Goal: Contribute content: Add original content to the website for others to see

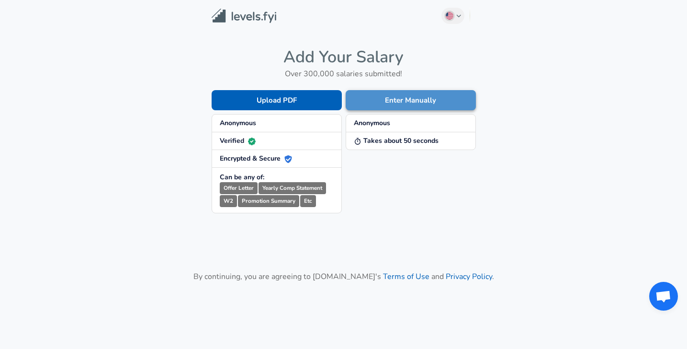
click at [387, 101] on button "Enter Manually" at bounding box center [411, 100] width 130 height 20
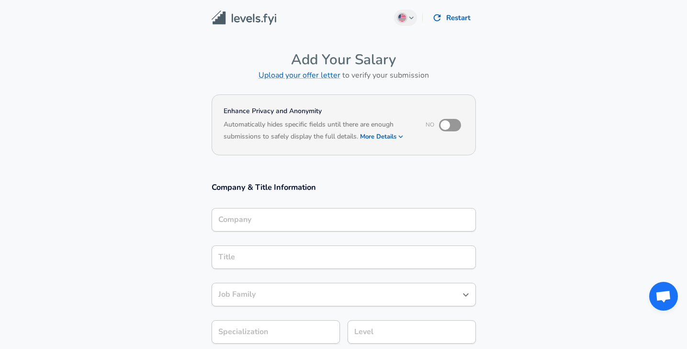
click at [300, 207] on div "Company Company" at bounding box center [344, 218] width 264 height 37
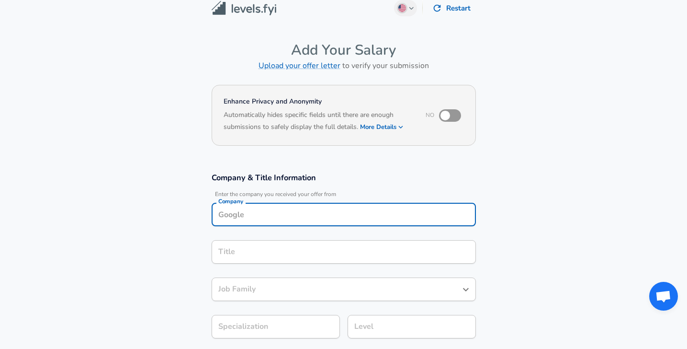
click at [296, 217] on input "Company" at bounding box center [344, 214] width 256 height 15
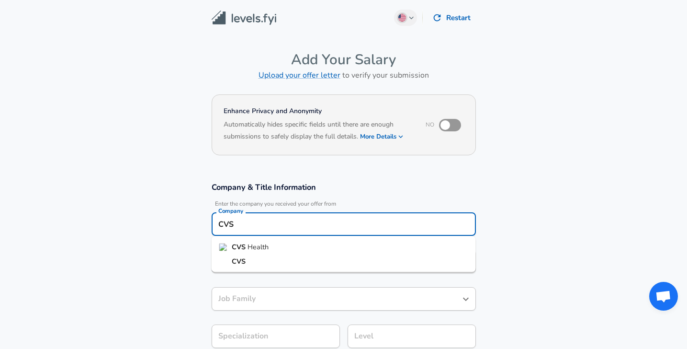
click at [275, 246] on li "CVS Health" at bounding box center [344, 247] width 264 height 14
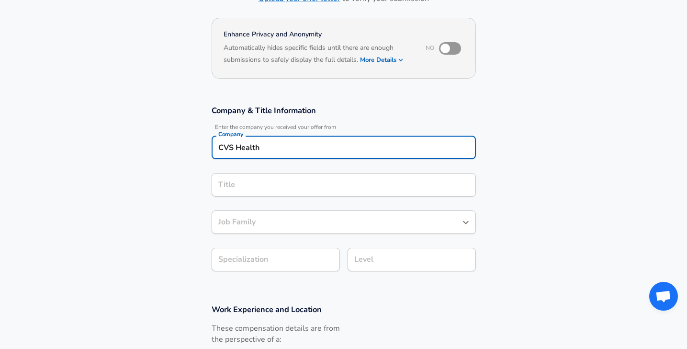
type input "CVS Health"
click at [263, 187] on input "Title" at bounding box center [344, 184] width 256 height 15
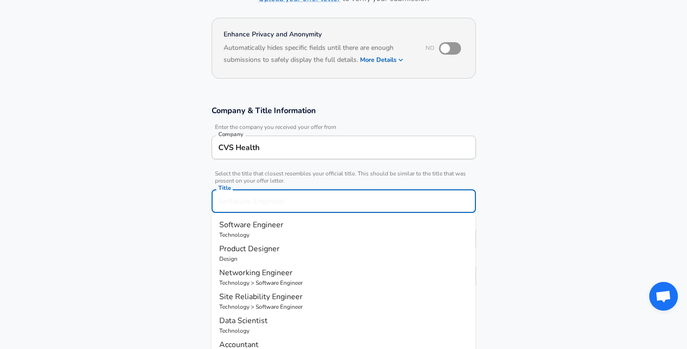
scroll to position [96, 0]
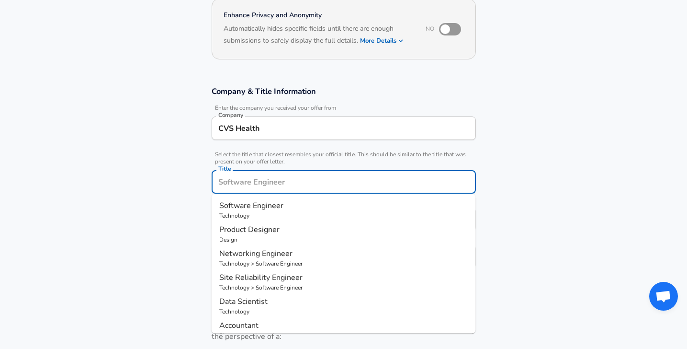
click at [266, 206] on span "Software Engineer" at bounding box center [251, 205] width 64 height 11
type input "Software Engineer"
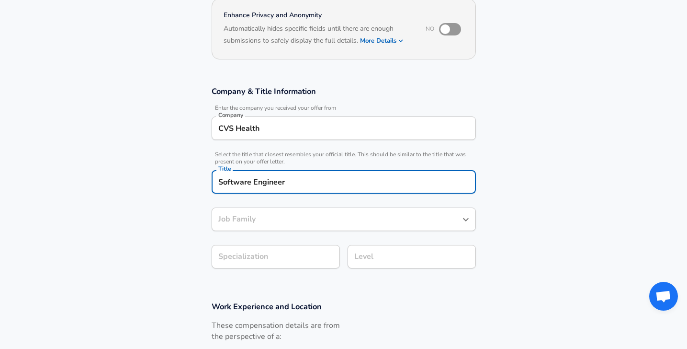
type input "Software Engineer"
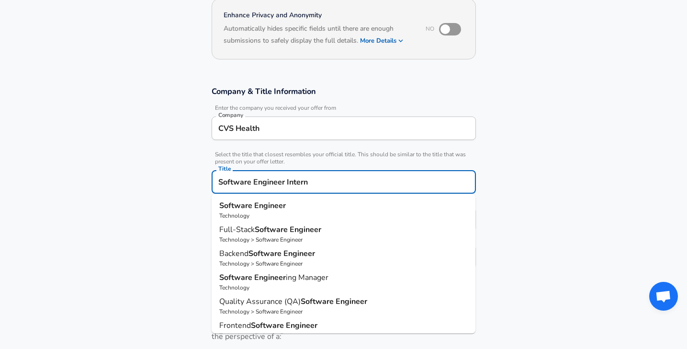
type input "Software Engineer Intern"
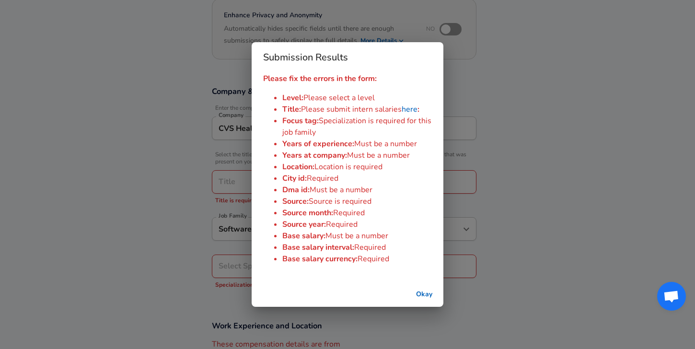
click at [419, 286] on button "Okay" at bounding box center [424, 295] width 31 height 18
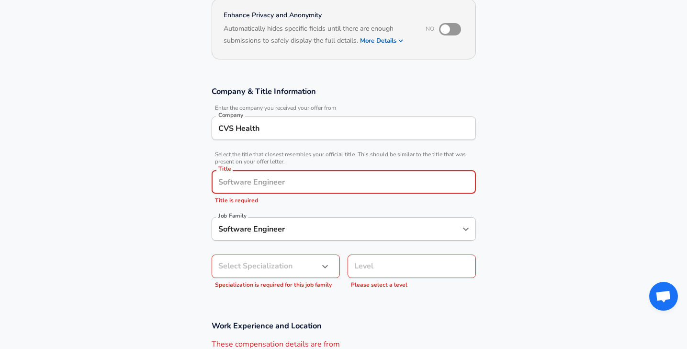
click at [366, 186] on input "Title" at bounding box center [344, 181] width 256 height 15
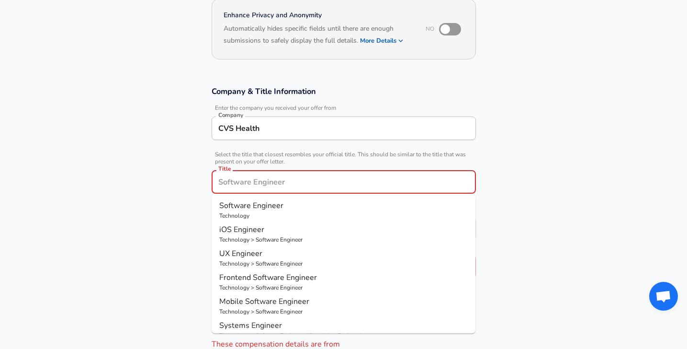
click at [333, 206] on p "Software Engineer" at bounding box center [343, 205] width 249 height 11
type input "Software Engineer"
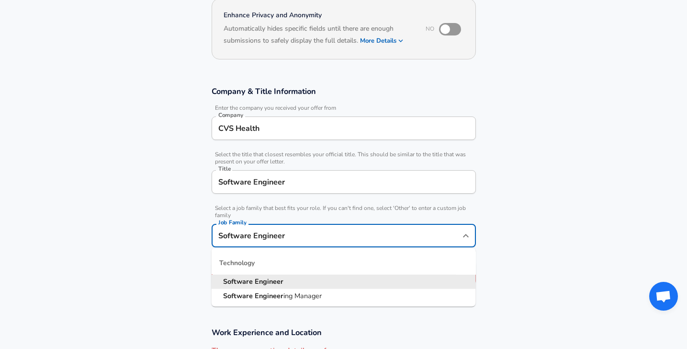
scroll to position [115, 0]
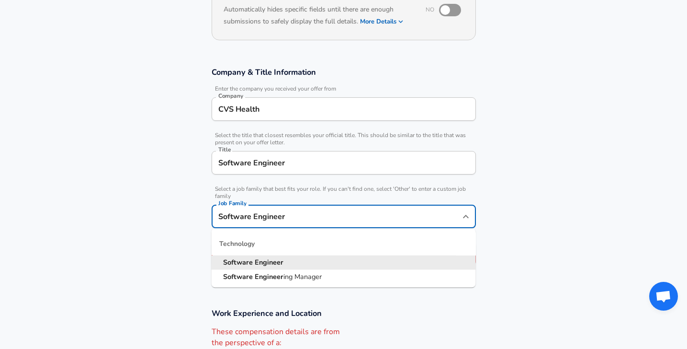
click at [310, 215] on input "Software Engineer" at bounding box center [336, 216] width 241 height 15
click at [255, 258] on strong "Engineer" at bounding box center [269, 262] width 29 height 10
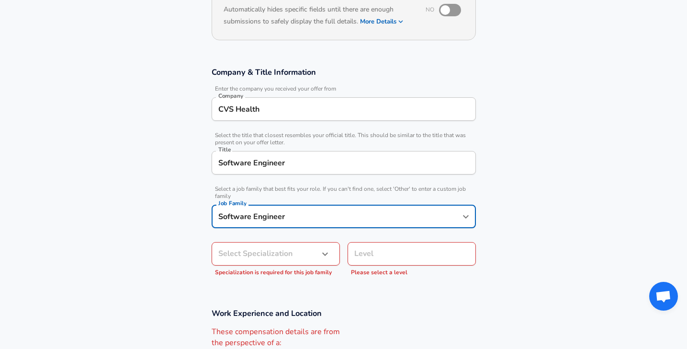
scroll to position [144, 0]
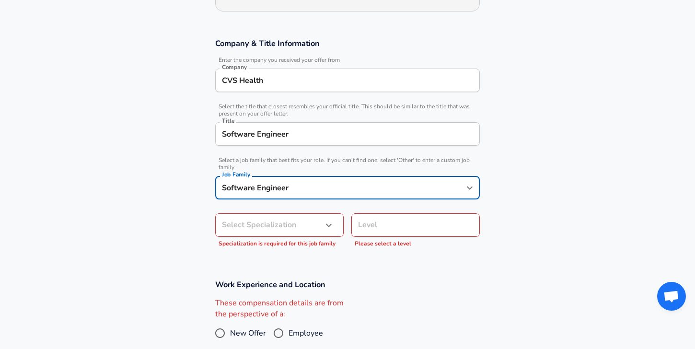
click at [271, 205] on body "English ([GEOGRAPHIC_DATA]) Change Restart Add Your Salary Upload your offer le…" at bounding box center [347, 30] width 695 height 349
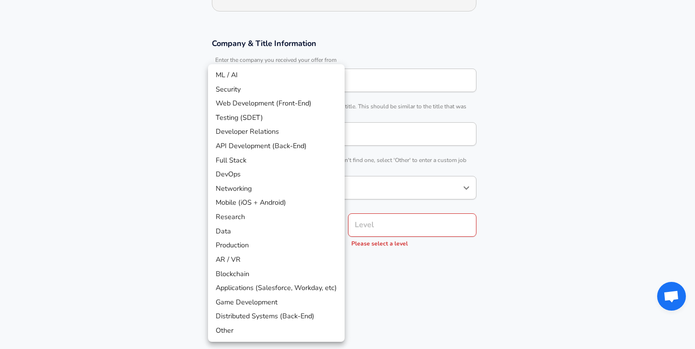
click at [433, 226] on div at bounding box center [347, 174] width 695 height 349
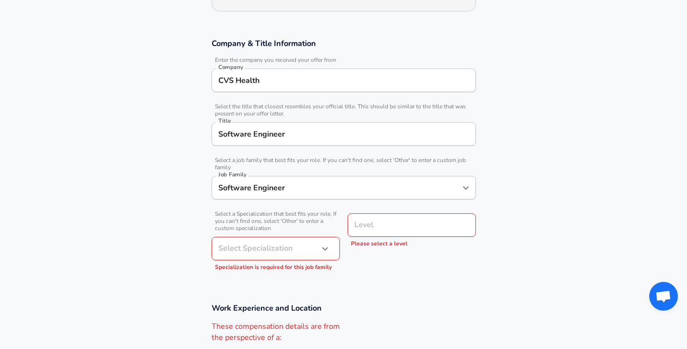
click at [325, 248] on icon "button" at bounding box center [325, 248] width 11 height 11
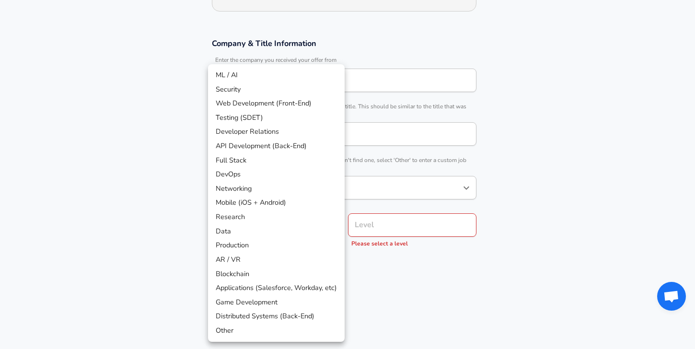
click at [251, 80] on li "ML / AI" at bounding box center [276, 75] width 137 height 14
type input "ML / AI"
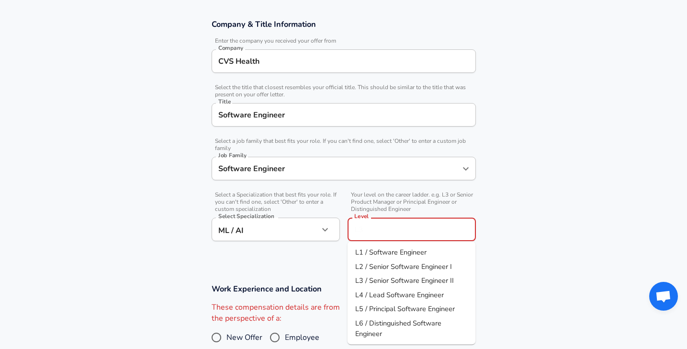
click at [374, 227] on input "Level" at bounding box center [412, 229] width 120 height 15
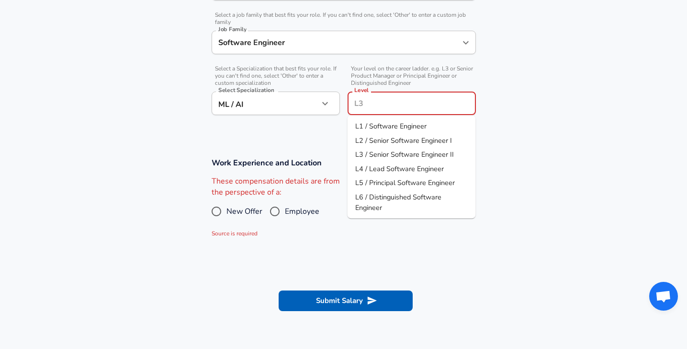
scroll to position [298, 0]
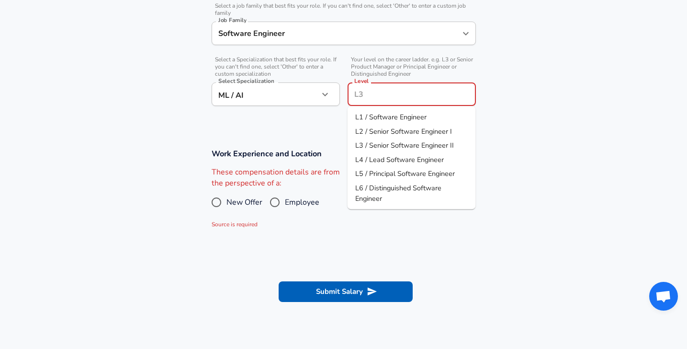
click at [344, 229] on section "Work Experience and Location These compensation details are from the perspectiv…" at bounding box center [343, 191] width 687 height 108
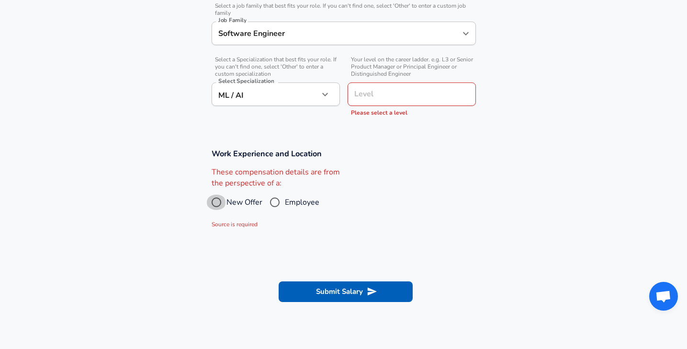
click at [222, 204] on input "New Offer" at bounding box center [216, 201] width 20 height 15
radio input "true"
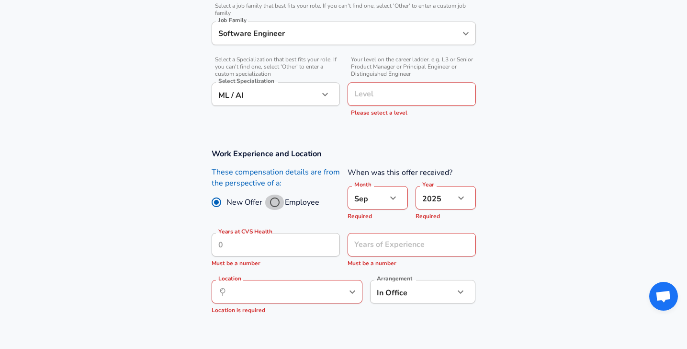
click at [279, 203] on input "Employee" at bounding box center [275, 201] width 20 height 15
radio input "true"
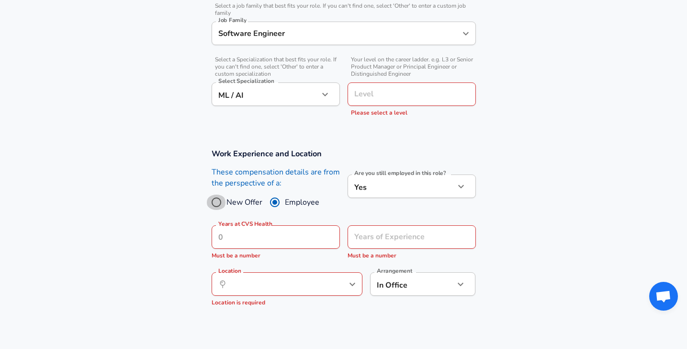
click at [224, 204] on input "New Offer" at bounding box center [216, 201] width 20 height 15
radio input "true"
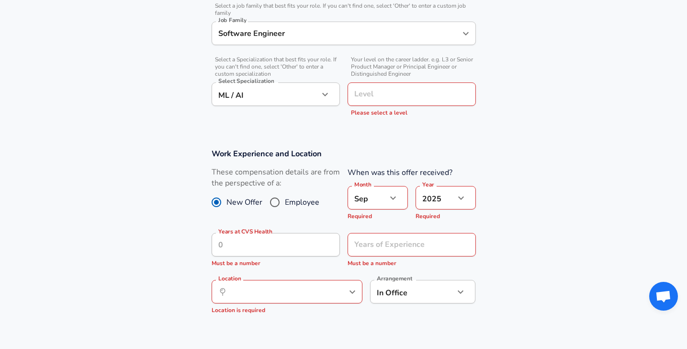
click at [283, 192] on div "These compensation details are from the perspective of a: New Offer Employee" at bounding box center [276, 192] width 128 height 51
click at [278, 198] on input "Employee" at bounding box center [275, 201] width 20 height 15
radio input "true"
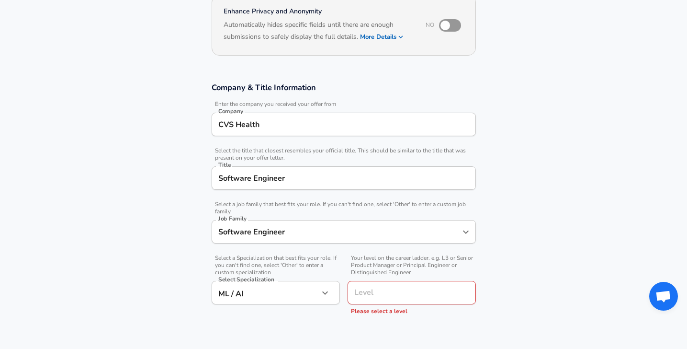
scroll to position [146, 0]
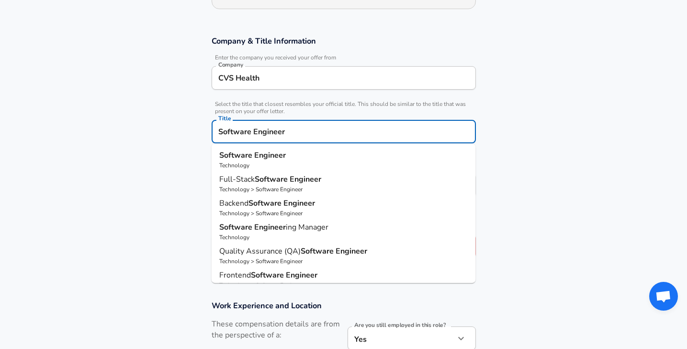
click at [315, 131] on input "Software Engineer" at bounding box center [344, 131] width 256 height 15
click at [315, 128] on input "Software Engineer" at bounding box center [344, 131] width 256 height 15
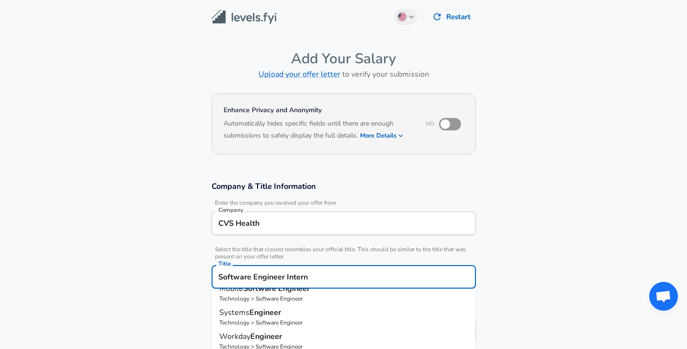
scroll to position [0, 0]
type input "Workday Engineer"
type input "Applications (Salesforce, Workday, etc)"
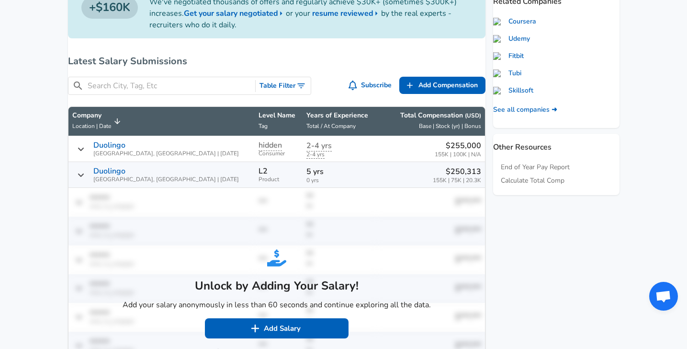
scroll to position [429, 0]
